Goal: Task Accomplishment & Management: Complete application form

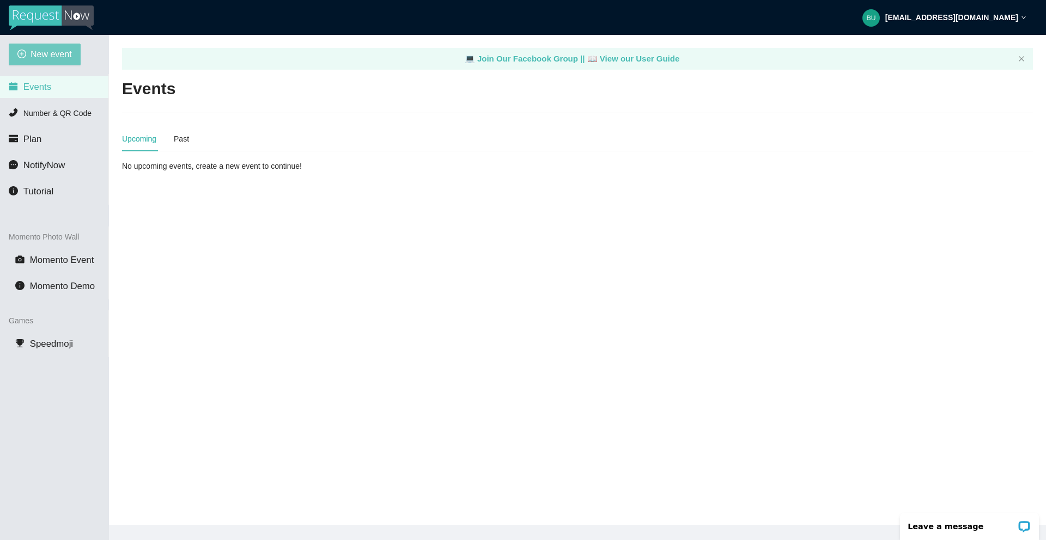
click at [53, 54] on span "New event" at bounding box center [50, 54] width 41 height 14
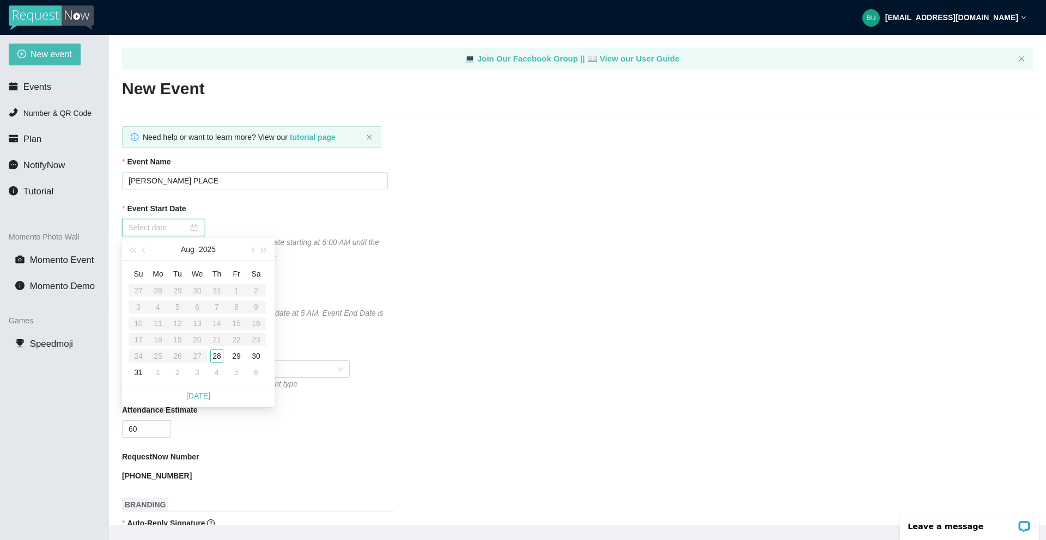
click at [153, 228] on input "Event Start Date" at bounding box center [158, 228] width 59 height 12
type input "08/28/2025"
click at [215, 355] on div "28" at bounding box center [216, 356] width 13 height 13
type input "08/29/2025"
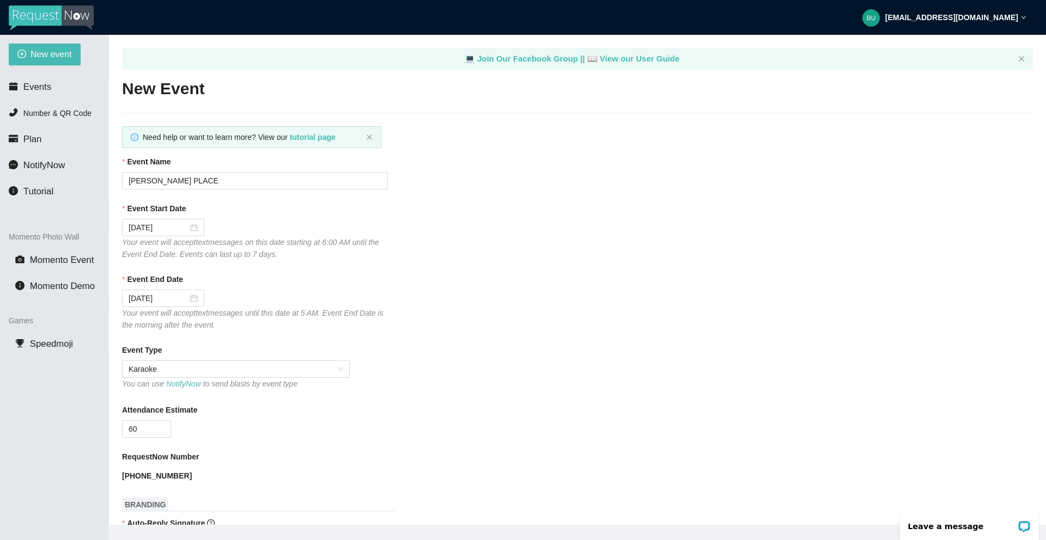
click at [345, 428] on div "60" at bounding box center [255, 428] width 266 height 17
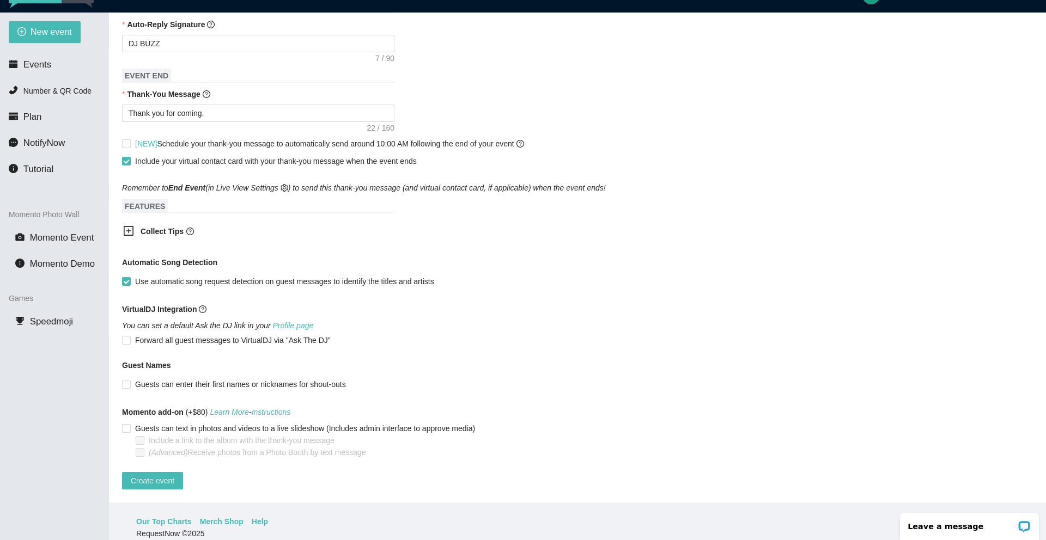
scroll to position [35, 0]
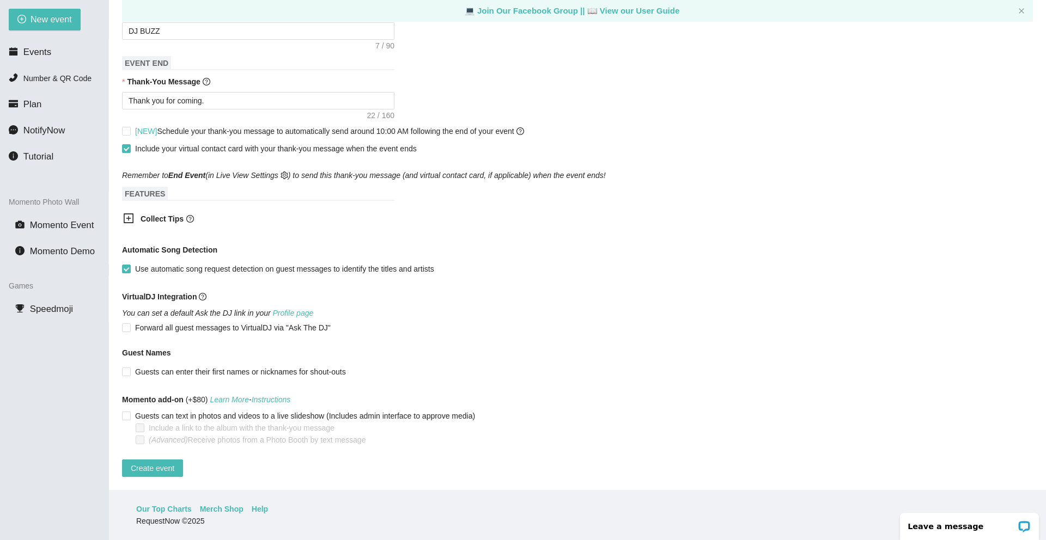
click at [209, 422] on span "Include a link to the album with the thank-you message" at bounding box center [241, 428] width 194 height 12
click at [148, 462] on span "Create event" at bounding box center [153, 468] width 44 height 12
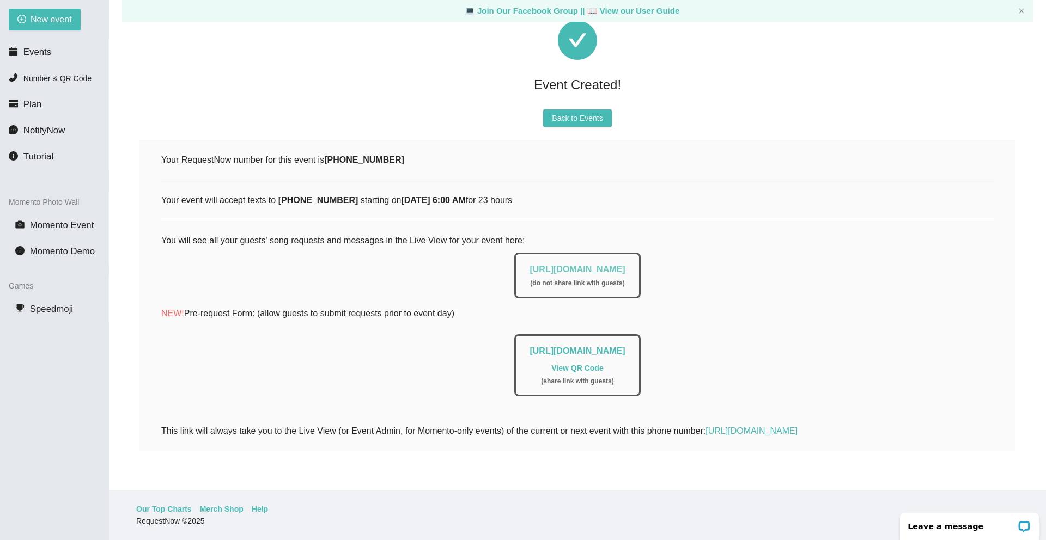
click at [590, 265] on link "https://app.requestnow.io/live/rgdygze" at bounding box center [576, 269] width 95 height 9
